Goal: Transaction & Acquisition: Obtain resource

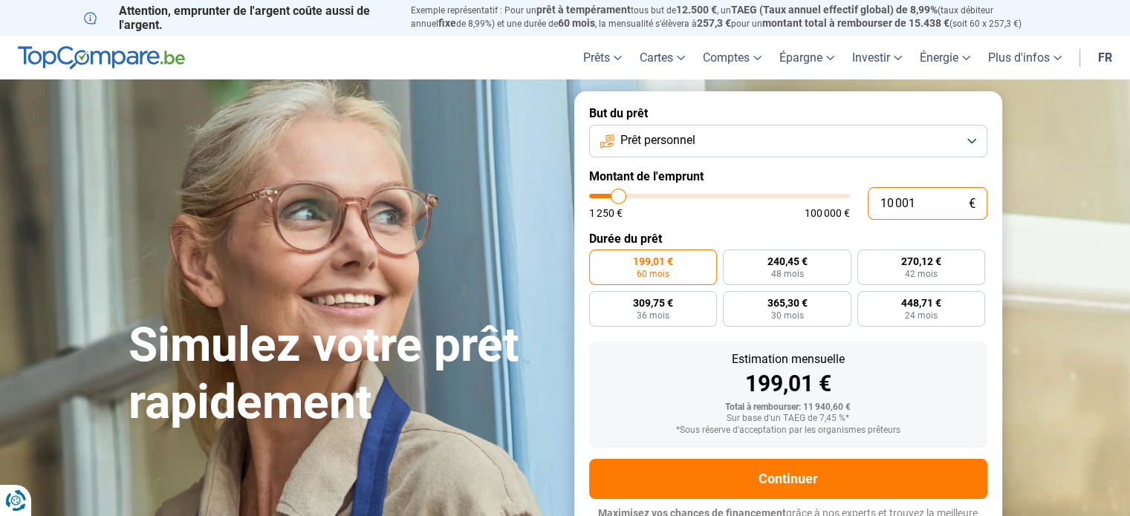
click at [891, 201] on input "10 001" at bounding box center [928, 203] width 120 height 33
type input "1"
type input "1250"
type input "13"
type input "1250"
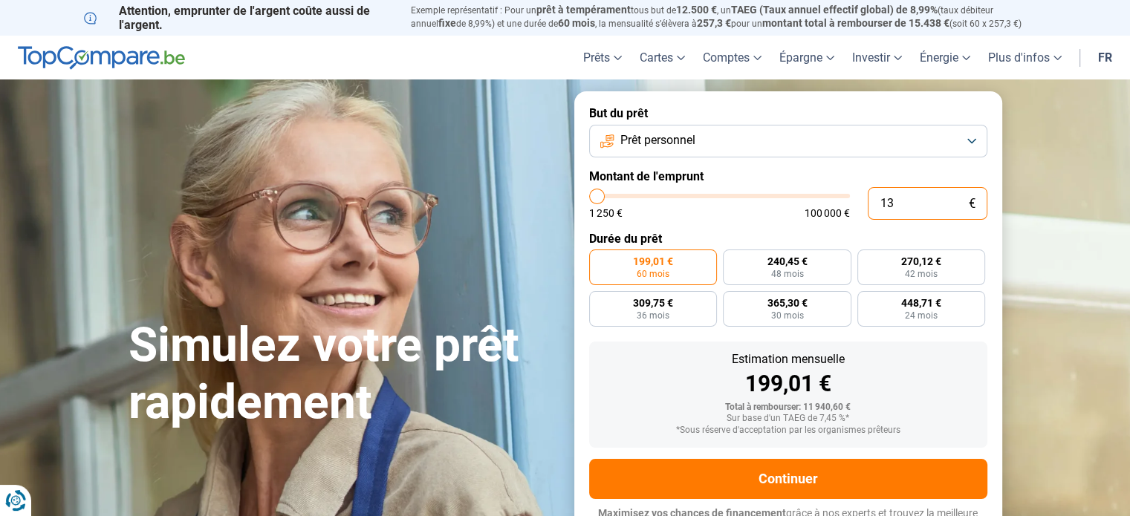
type input "1"
type input "1250"
type input "0"
type input "1250"
type input "3"
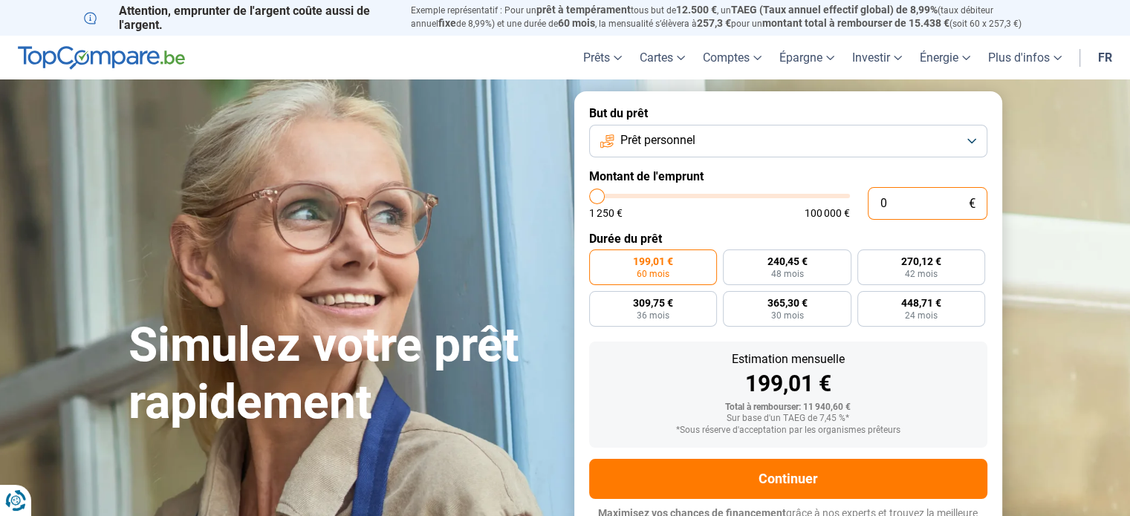
type input "1250"
type input "30"
type input "1250"
type input "300"
type input "1250"
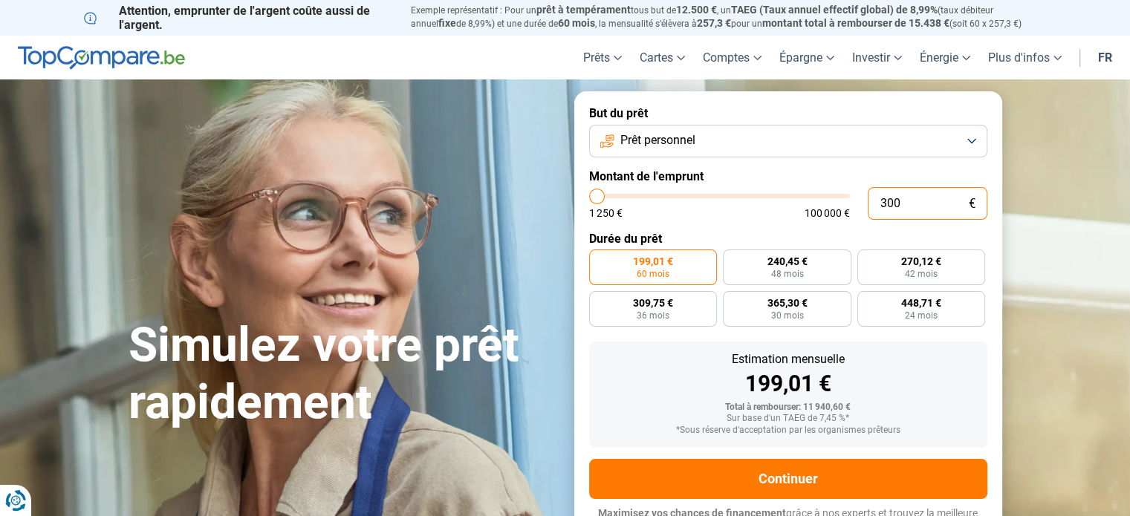
type input "3 000"
type input "3000"
type input "30 000"
type input "30000"
type input "300 001"
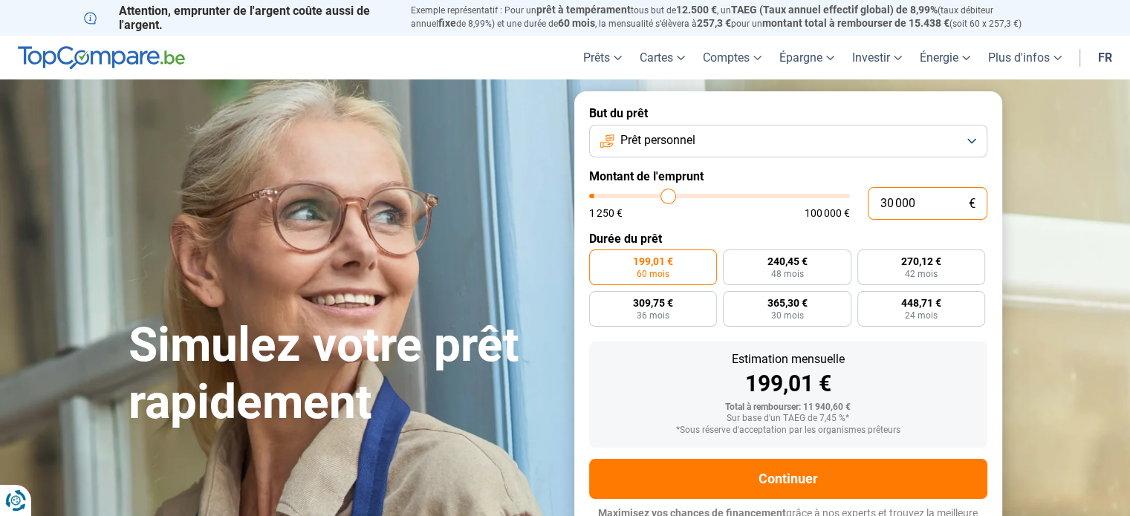
type input "100000"
type input "30 000"
type input "30000"
type input "3 000"
type input "3000"
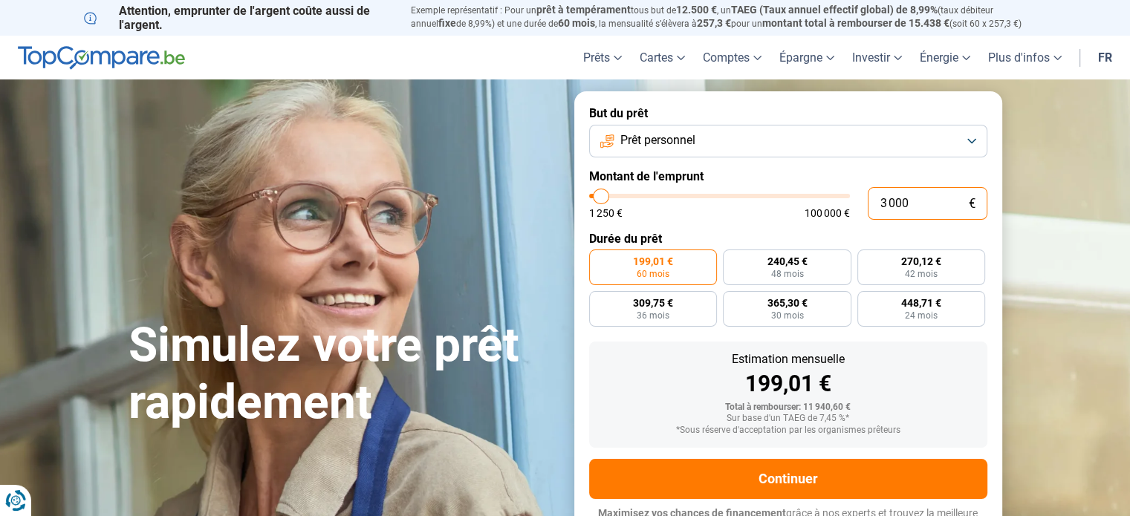
type input "30 001"
type input "30000"
radio input "false"
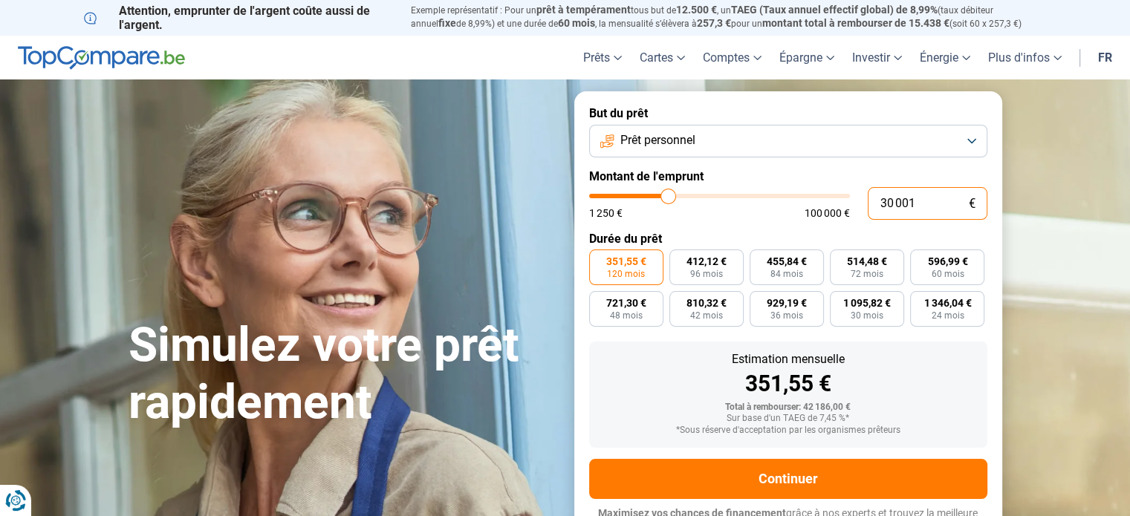
scroll to position [20, 0]
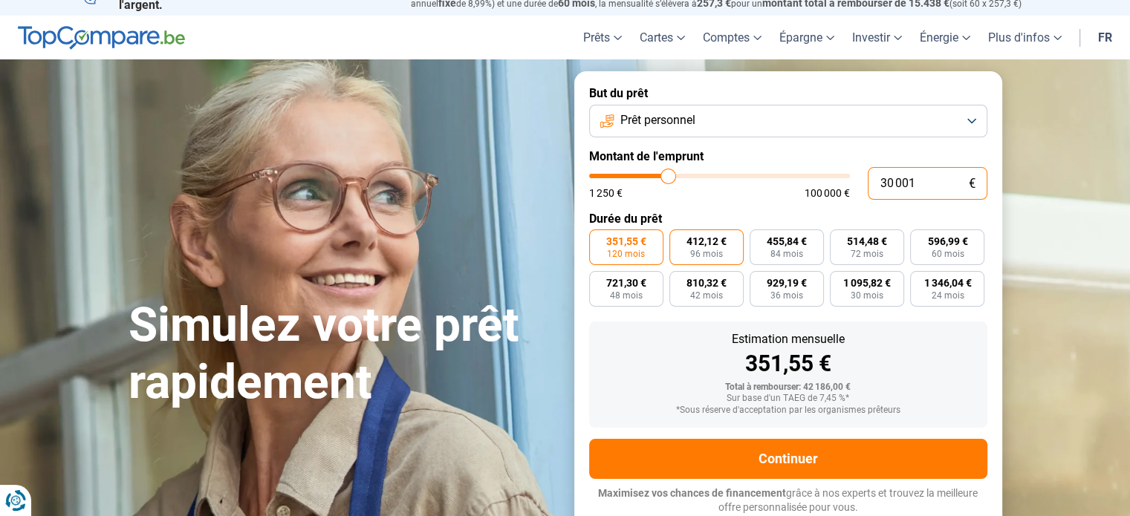
type input "3 000"
type input "3000"
type input "300 010"
type input "100000"
type input "30 001"
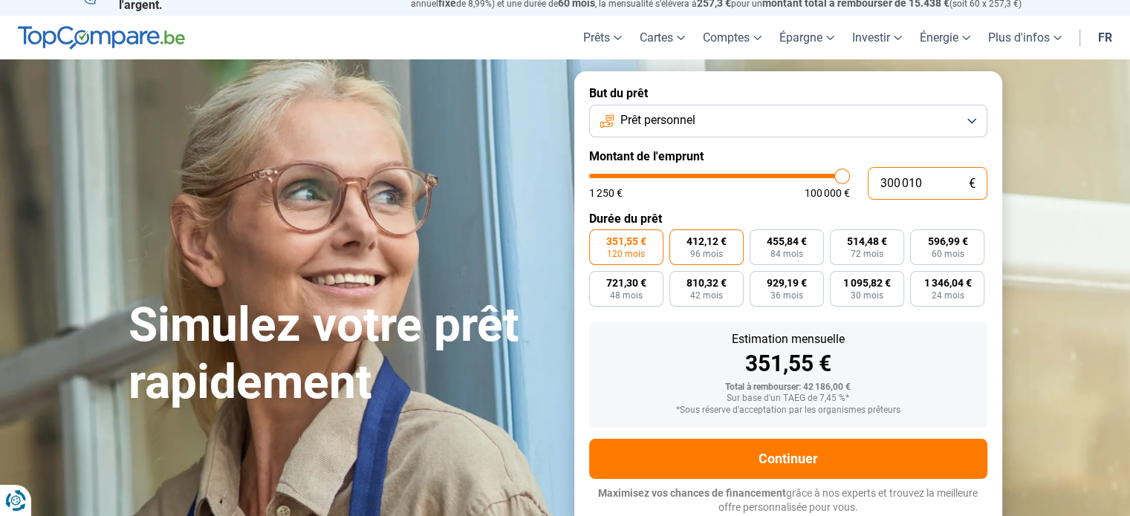
type input "30000"
type input "3 000"
type input "3000"
type input "30 000"
type input "30000"
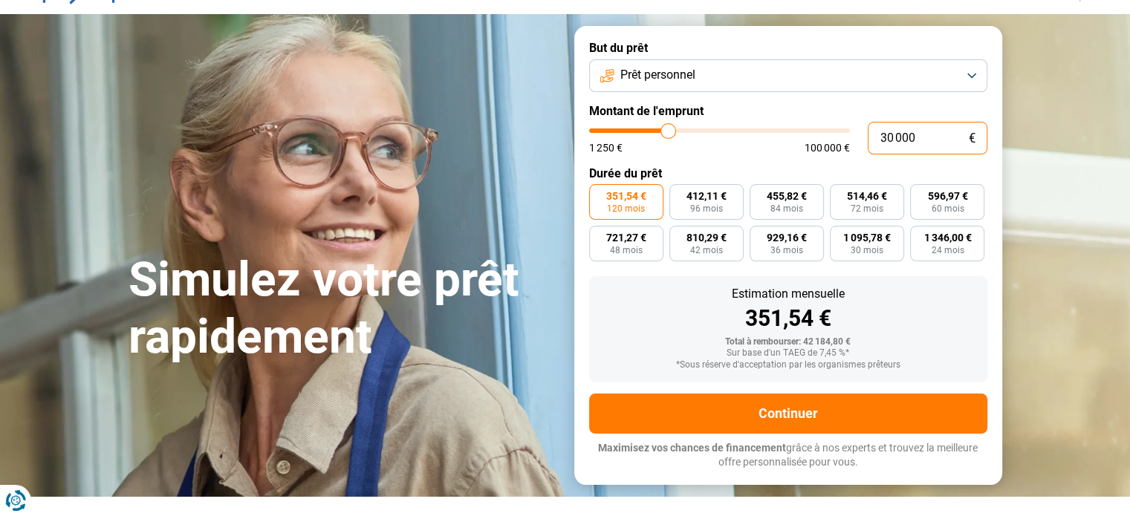
scroll to position [61, 0]
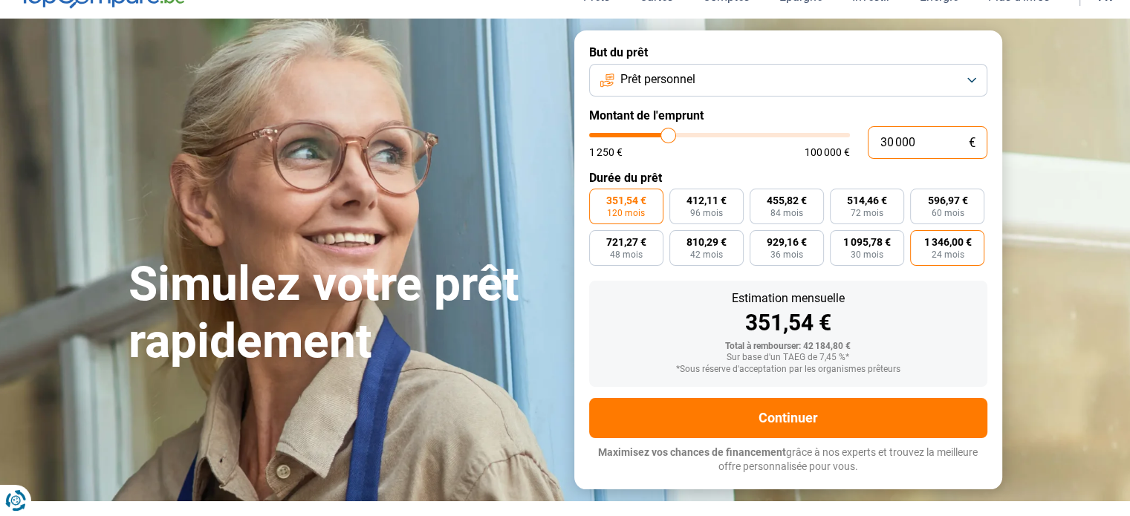
type input "30 000"
click at [941, 254] on span "24 mois" at bounding box center [947, 254] width 33 height 9
click at [920, 240] on input "1 346,00 € 24 mois" at bounding box center [915, 235] width 10 height 10
radio input "true"
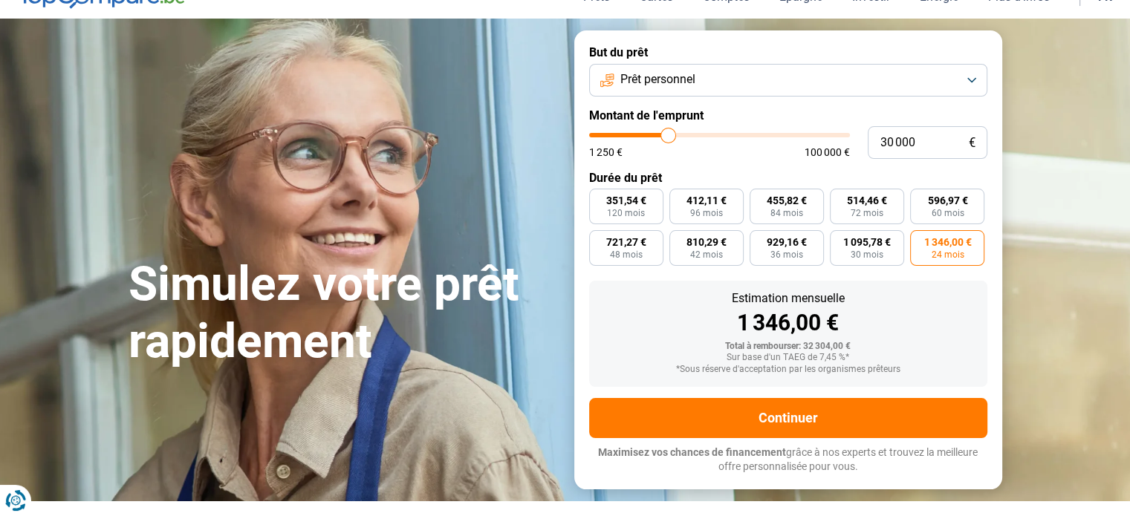
scroll to position [20, 0]
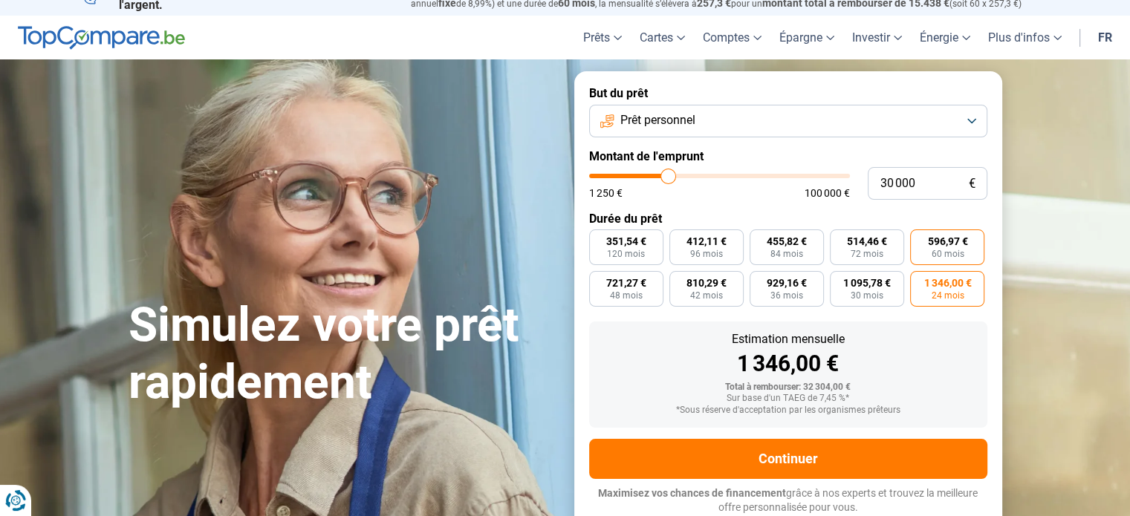
click at [926, 251] on label "596,97 € 60 mois" at bounding box center [947, 248] width 74 height 36
click at [920, 239] on input "596,97 € 60 mois" at bounding box center [915, 235] width 10 height 10
radio input "true"
click at [926, 282] on span "1 346,00 €" at bounding box center [947, 283] width 48 height 10
click at [920, 281] on input "1 346,00 € 24 mois" at bounding box center [915, 276] width 10 height 10
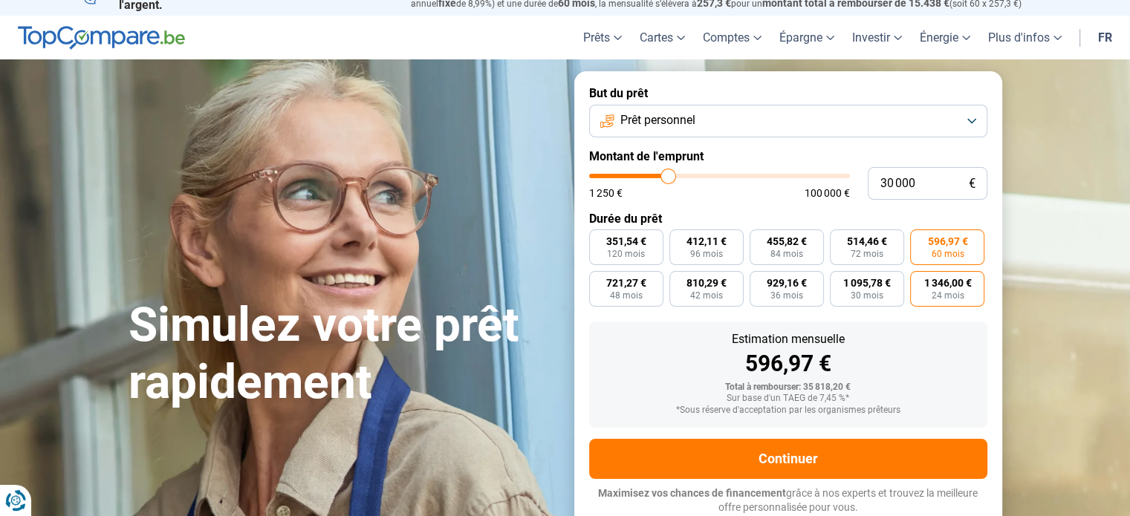
radio input "true"
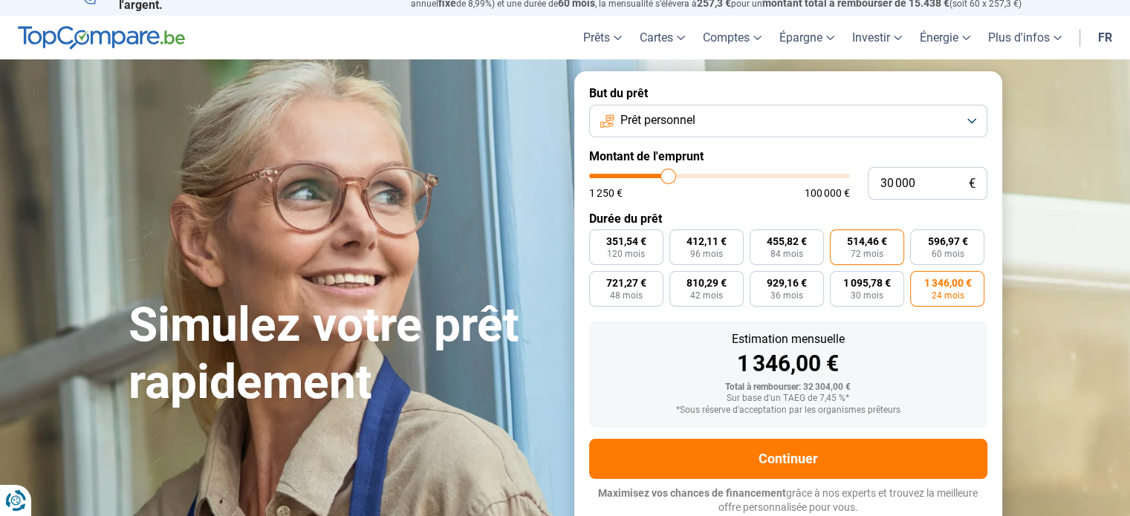
click at [859, 257] on span "72 mois" at bounding box center [867, 254] width 33 height 9
click at [839, 239] on input "514,46 € 72 mois" at bounding box center [835, 235] width 10 height 10
radio input "true"
click at [816, 121] on button "Prêt personnel" at bounding box center [788, 121] width 398 height 33
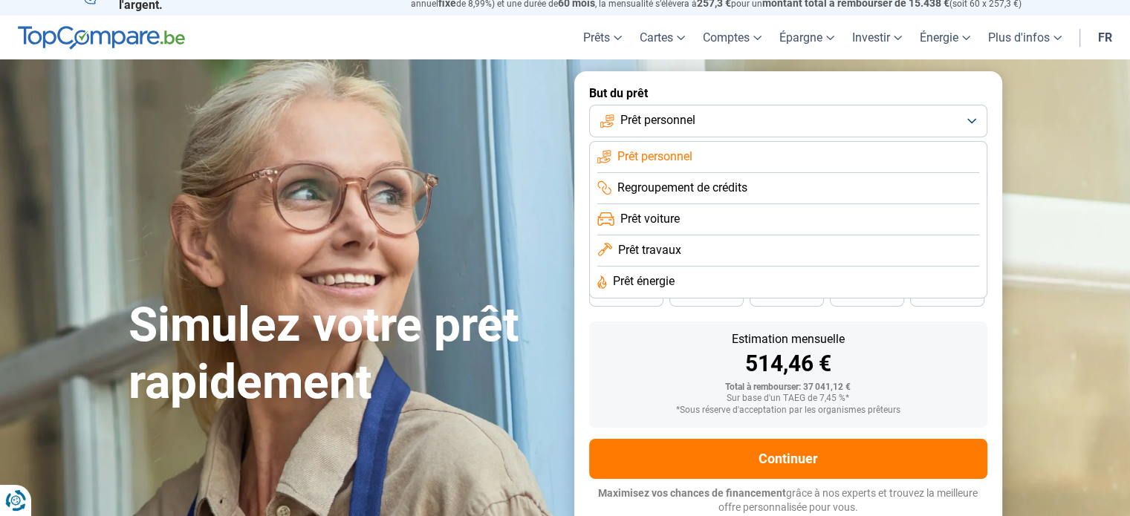
click at [660, 255] on span "Prêt travaux" at bounding box center [649, 250] width 63 height 16
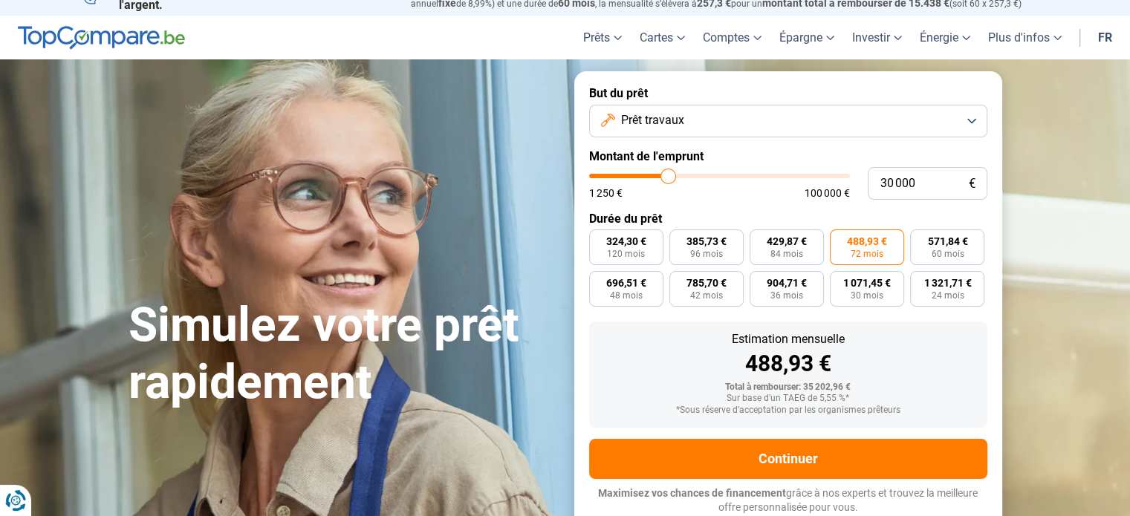
click at [883, 118] on button "Prêt travaux" at bounding box center [788, 121] width 398 height 33
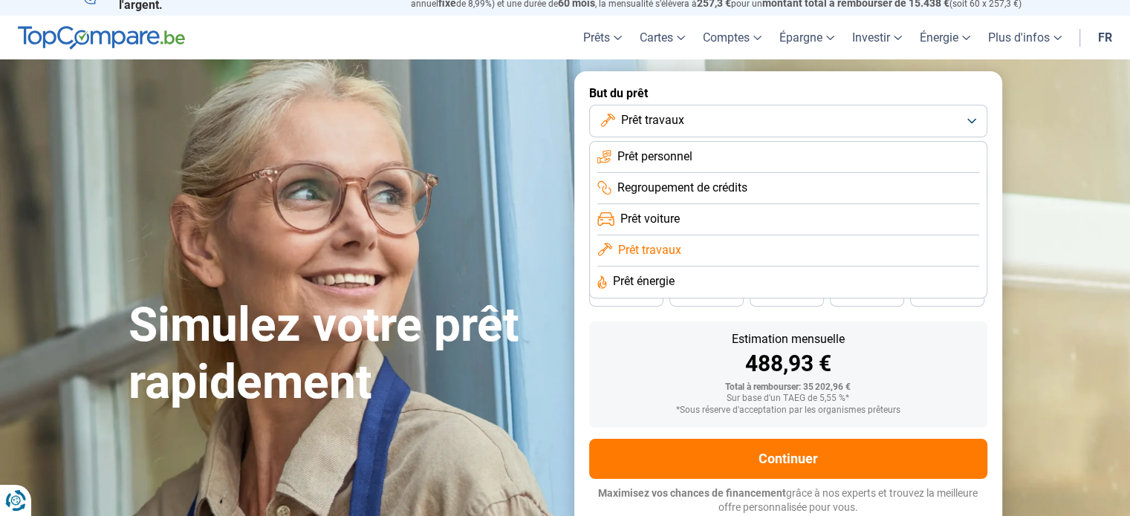
click at [823, 216] on li "Prêt voiture" at bounding box center [788, 219] width 382 height 31
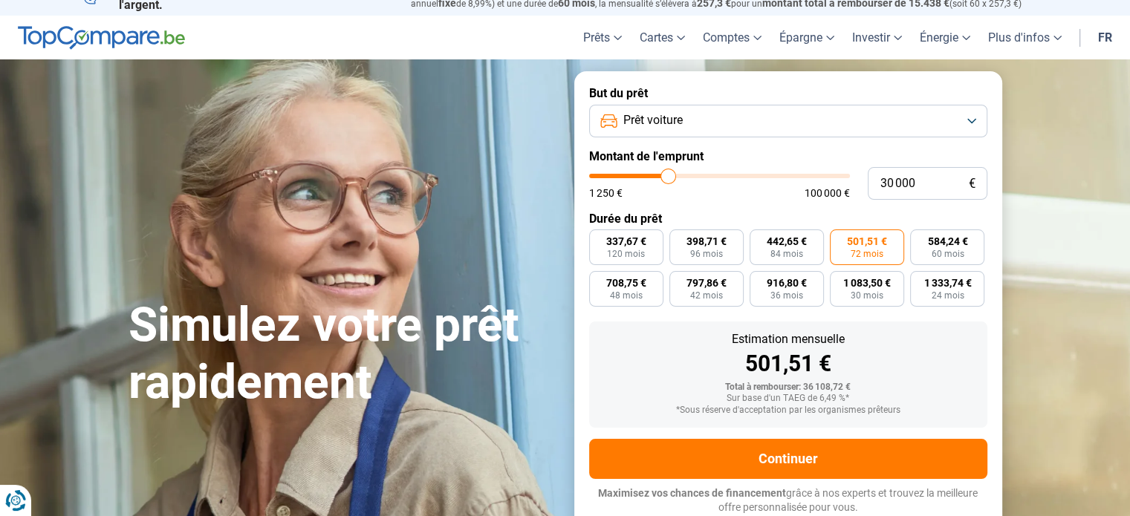
click at [919, 119] on button "Prêt voiture" at bounding box center [788, 121] width 398 height 33
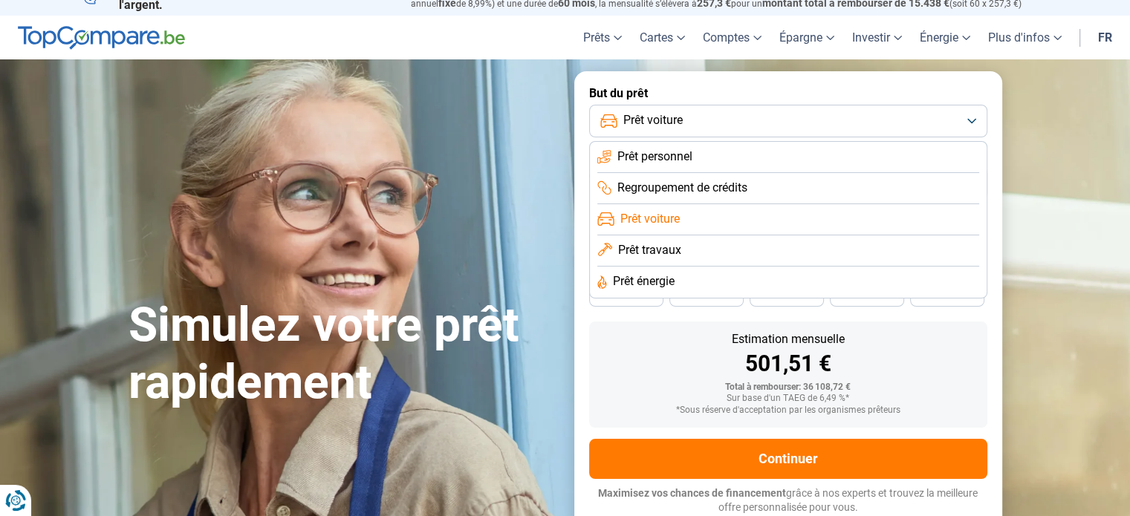
click at [763, 278] on li "Prêt énergie" at bounding box center [788, 282] width 382 height 31
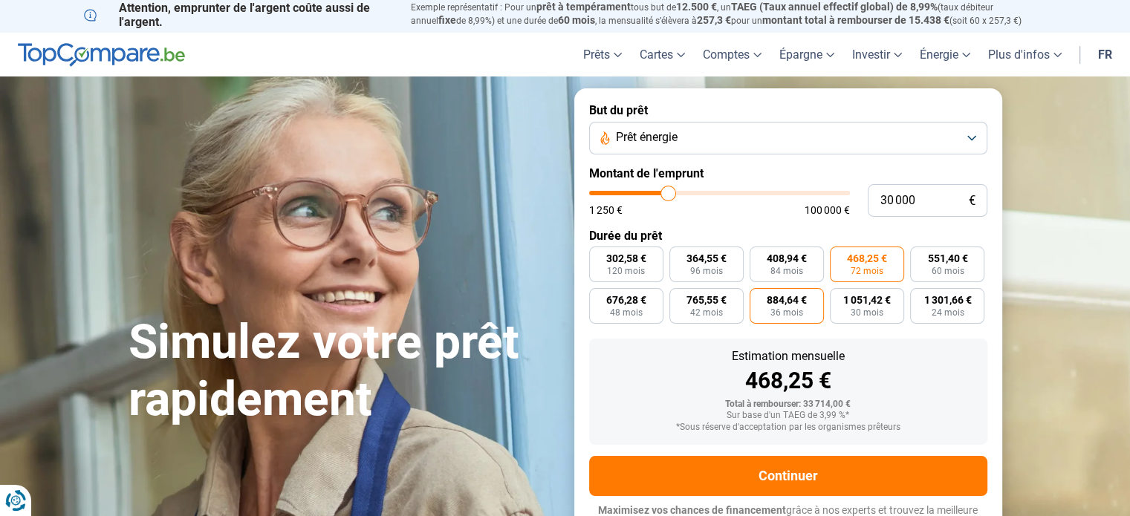
scroll to position [0, 0]
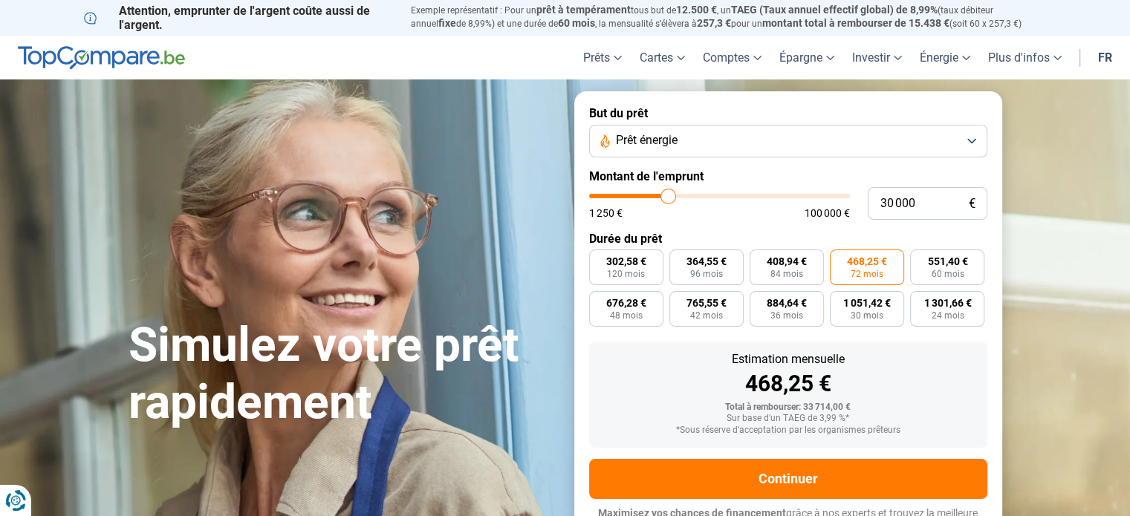
click at [845, 144] on button "Prêt énergie" at bounding box center [788, 141] width 398 height 33
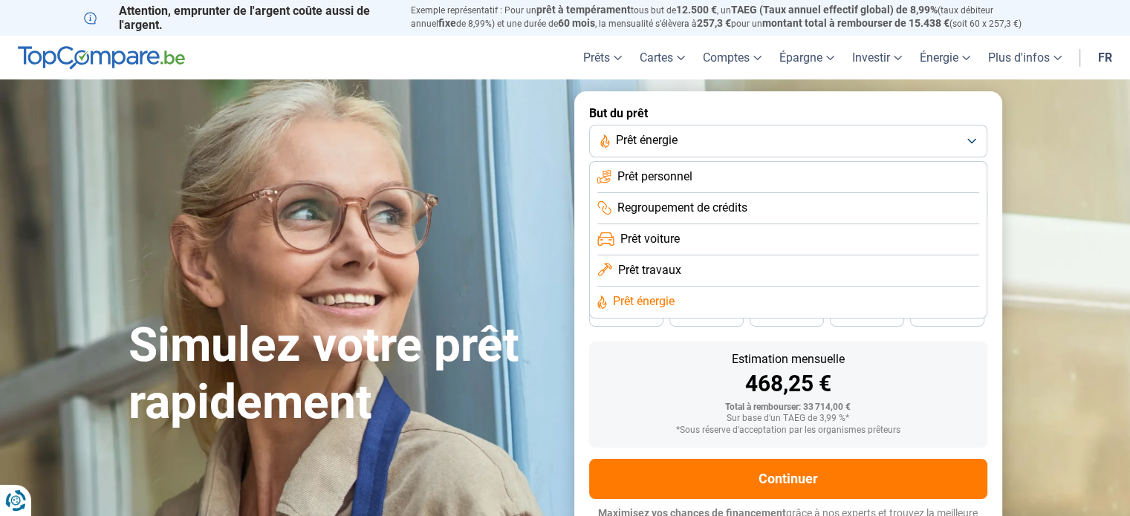
click at [782, 183] on li "Prêt personnel" at bounding box center [788, 177] width 382 height 31
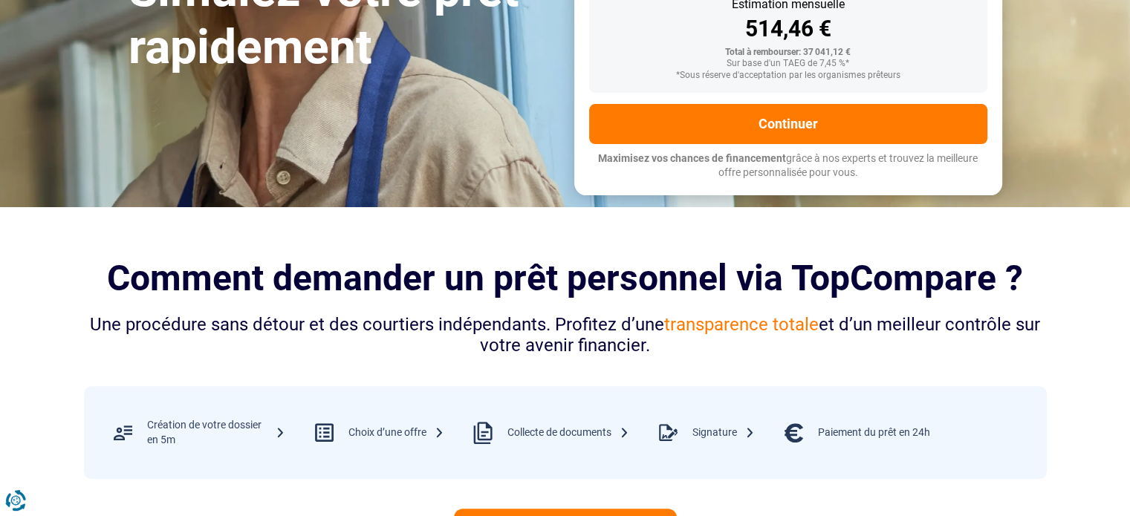
scroll to position [357, 0]
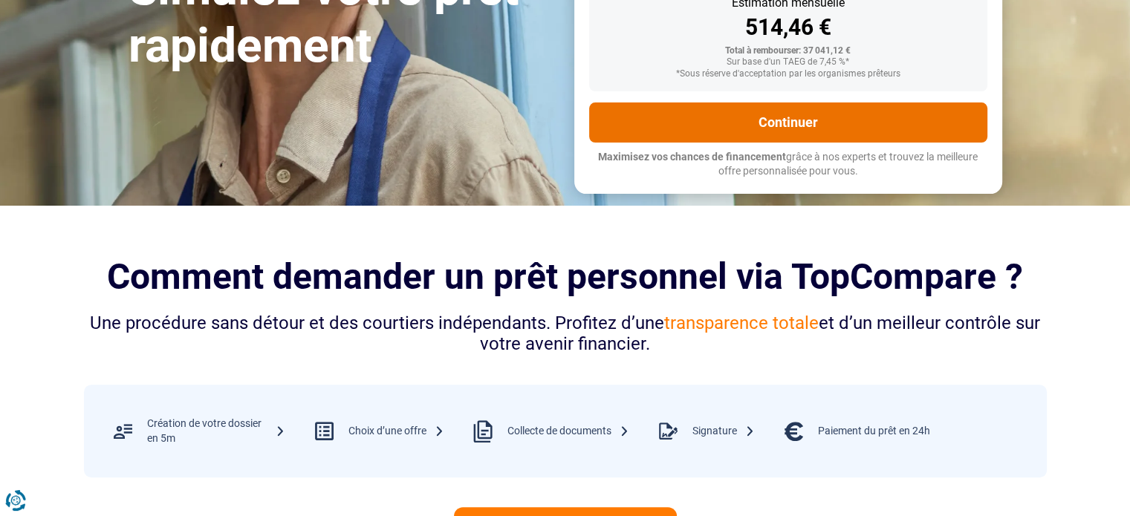
click at [766, 105] on button "Continuer" at bounding box center [788, 123] width 398 height 40
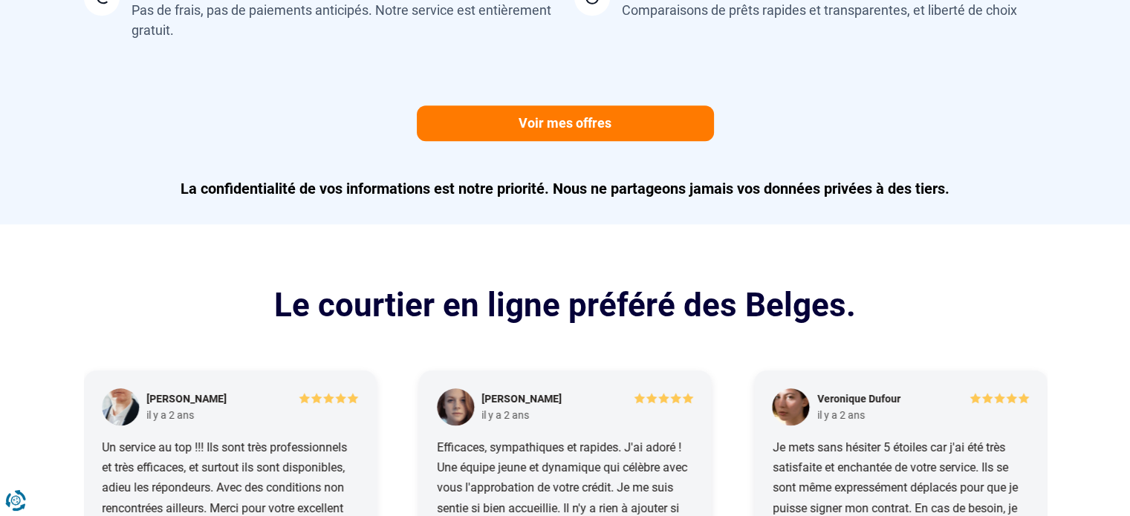
scroll to position [1471, 0]
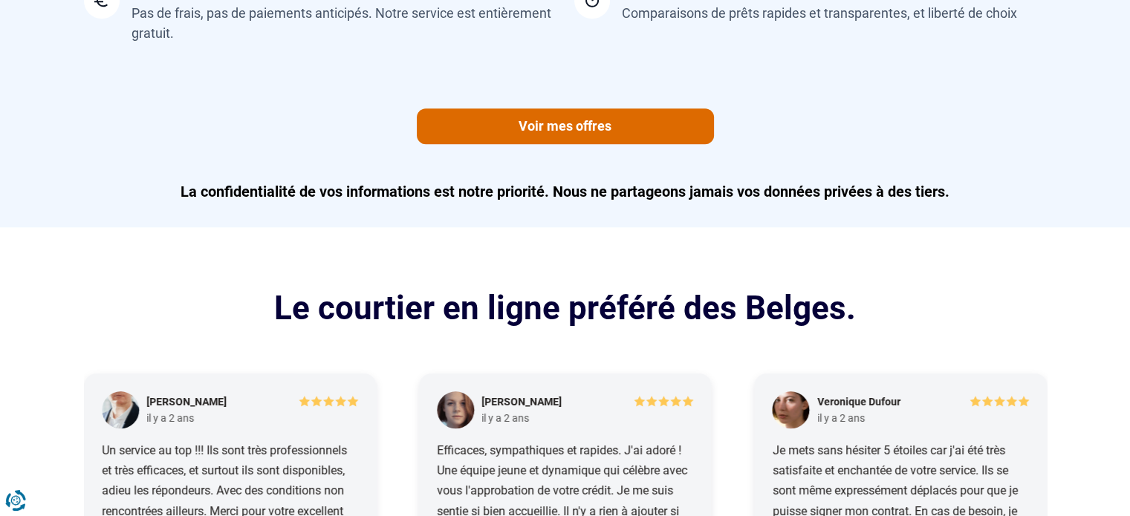
click at [578, 133] on link "Voir mes offres" at bounding box center [565, 126] width 297 height 36
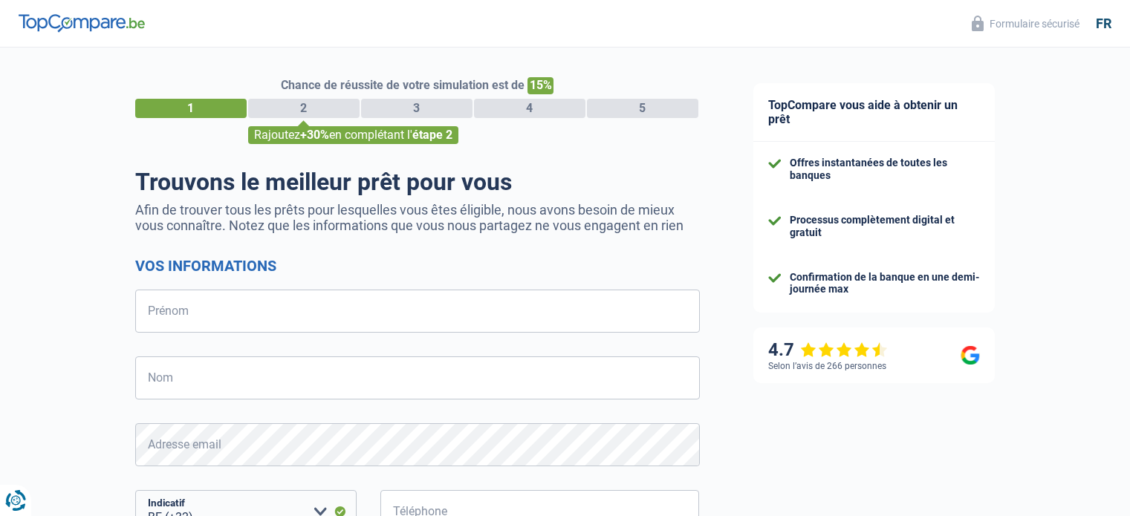
select select "32"
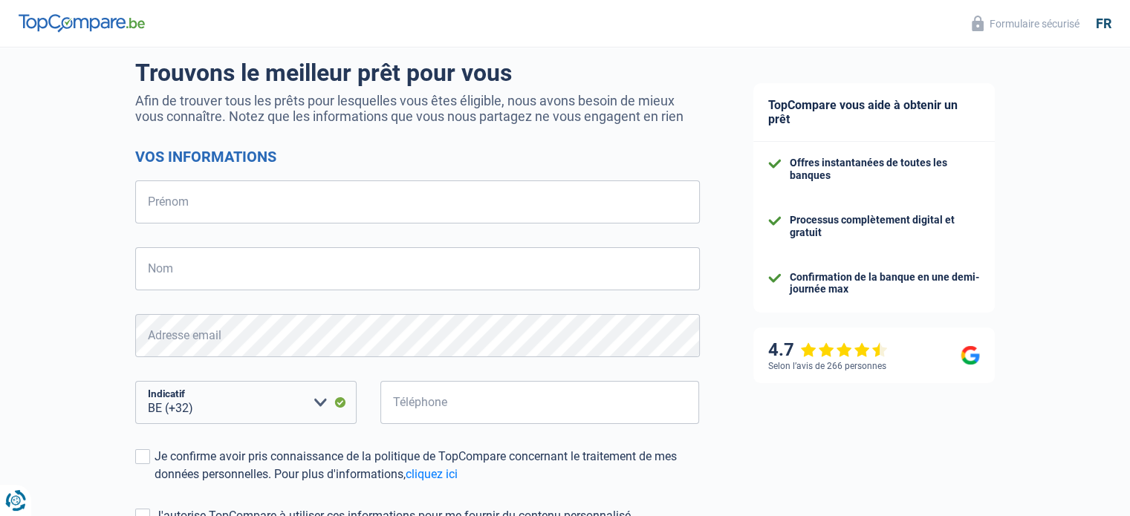
scroll to position [110, 0]
